Goal: Check status: Check status

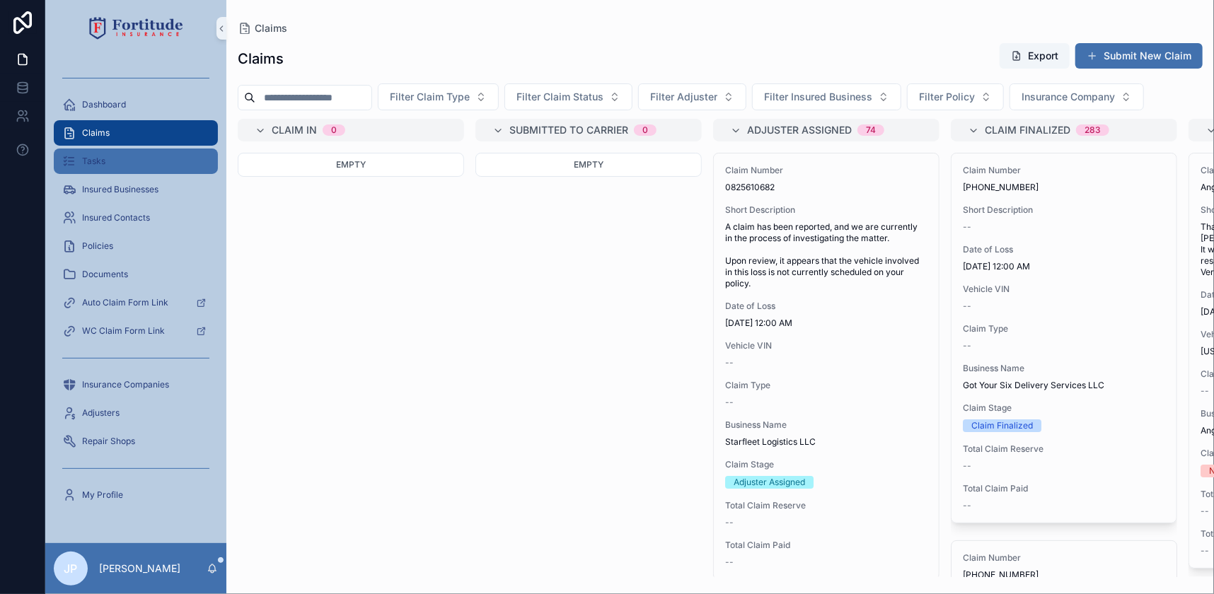
click at [166, 151] on div "Tasks" at bounding box center [135, 161] width 147 height 23
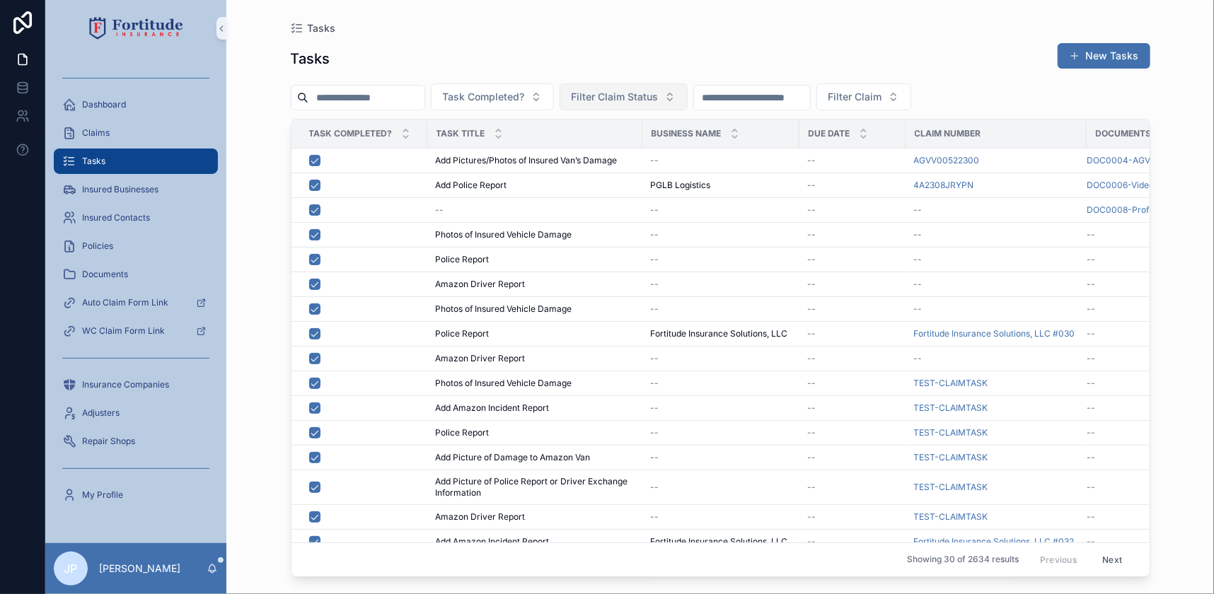
click at [688, 93] on button "Filter Claim Status" at bounding box center [624, 97] width 128 height 27
click at [525, 97] on span "Task Completed?" at bounding box center [484, 97] width 82 height 14
click at [502, 169] on div "No" at bounding box center [524, 177] width 170 height 23
